Goal: Check status: Check status

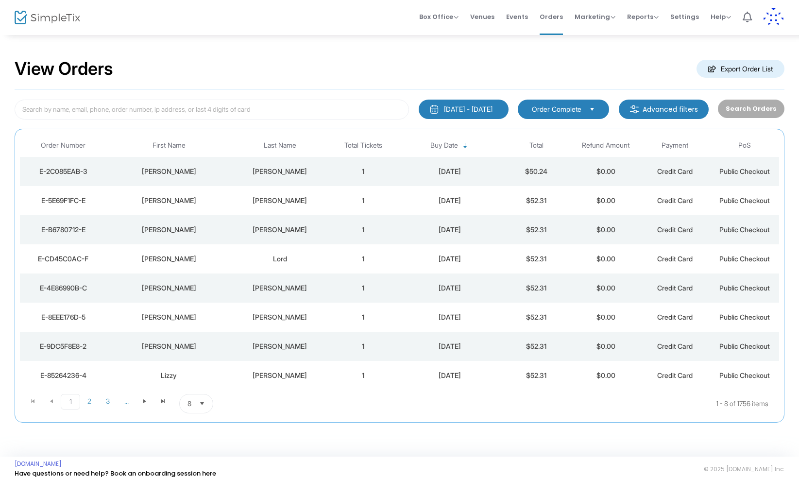
click at [173, 171] on div "[PERSON_NAME]" at bounding box center [169, 172] width 120 height 10
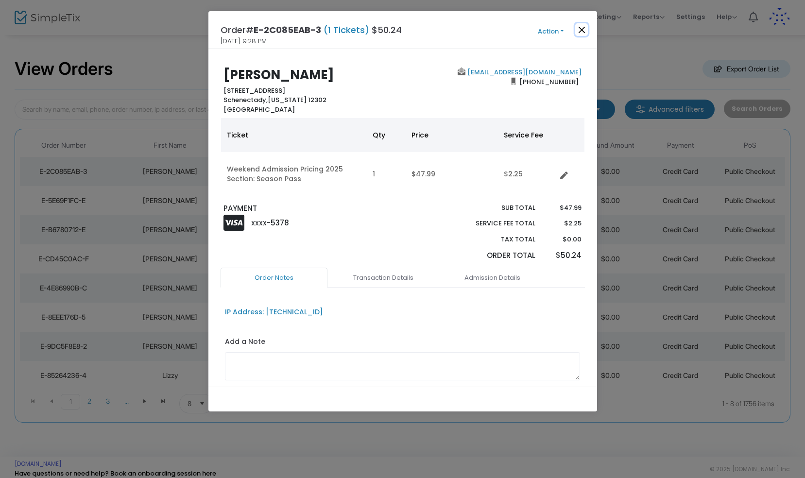
click at [584, 29] on button "Close" at bounding box center [581, 29] width 13 height 13
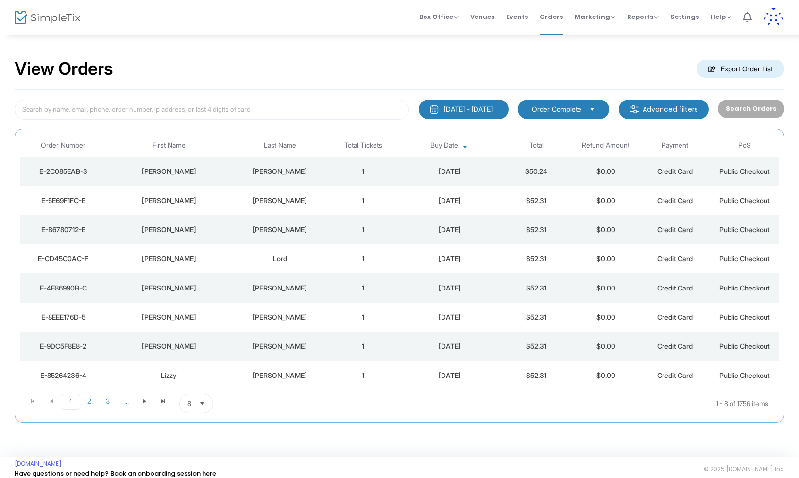
click at [287, 172] on div "[PERSON_NAME]" at bounding box center [280, 172] width 92 height 10
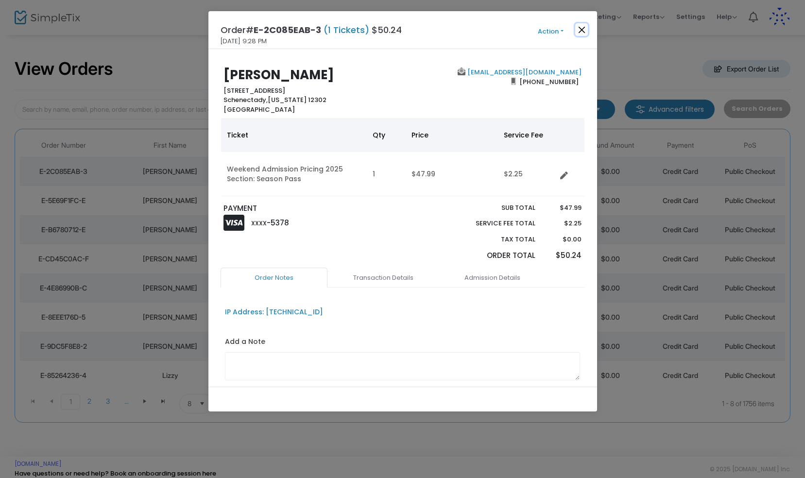
click at [581, 27] on button "Close" at bounding box center [581, 29] width 13 height 13
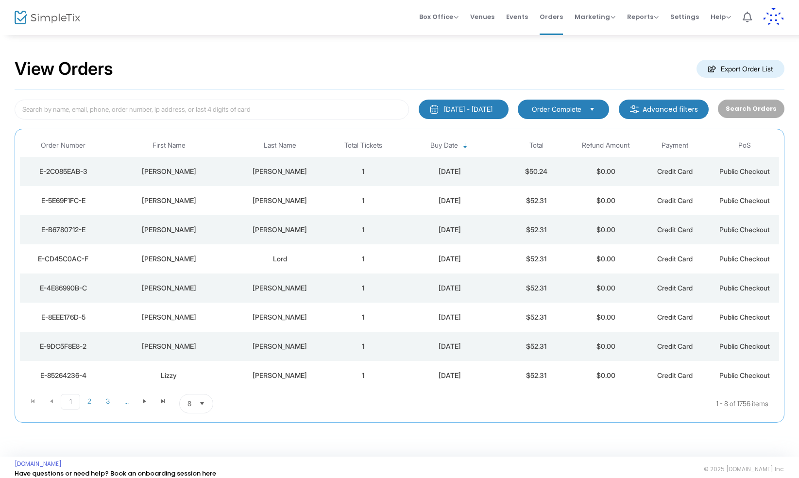
click at [169, 166] on td "[PERSON_NAME]" at bounding box center [168, 171] width 125 height 29
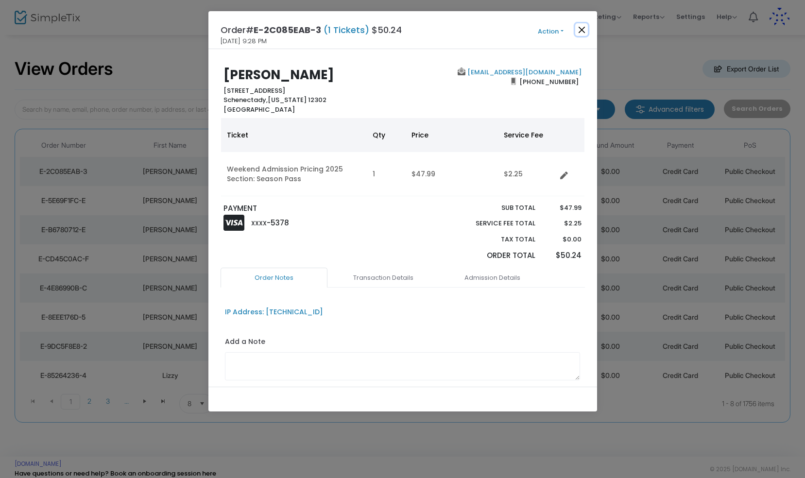
click at [582, 31] on button "Close" at bounding box center [581, 29] width 13 height 13
